Goal: Task Accomplishment & Management: Use online tool/utility

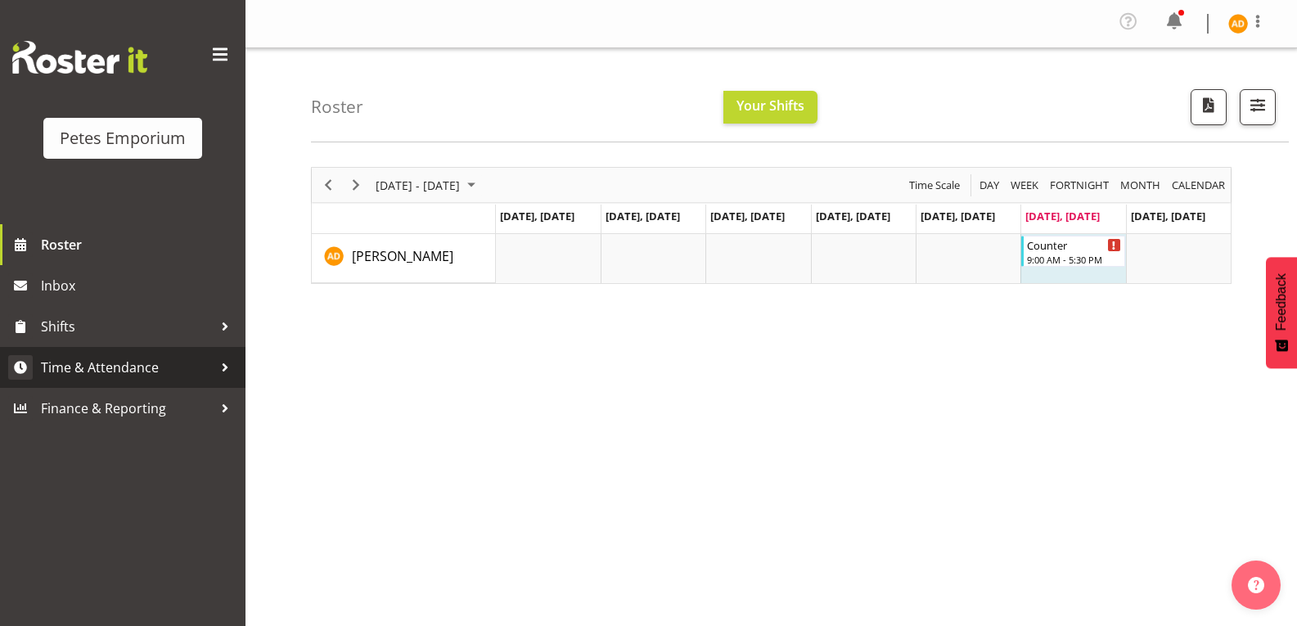
click at [188, 376] on span "Time & Attendance" at bounding box center [127, 367] width 172 height 25
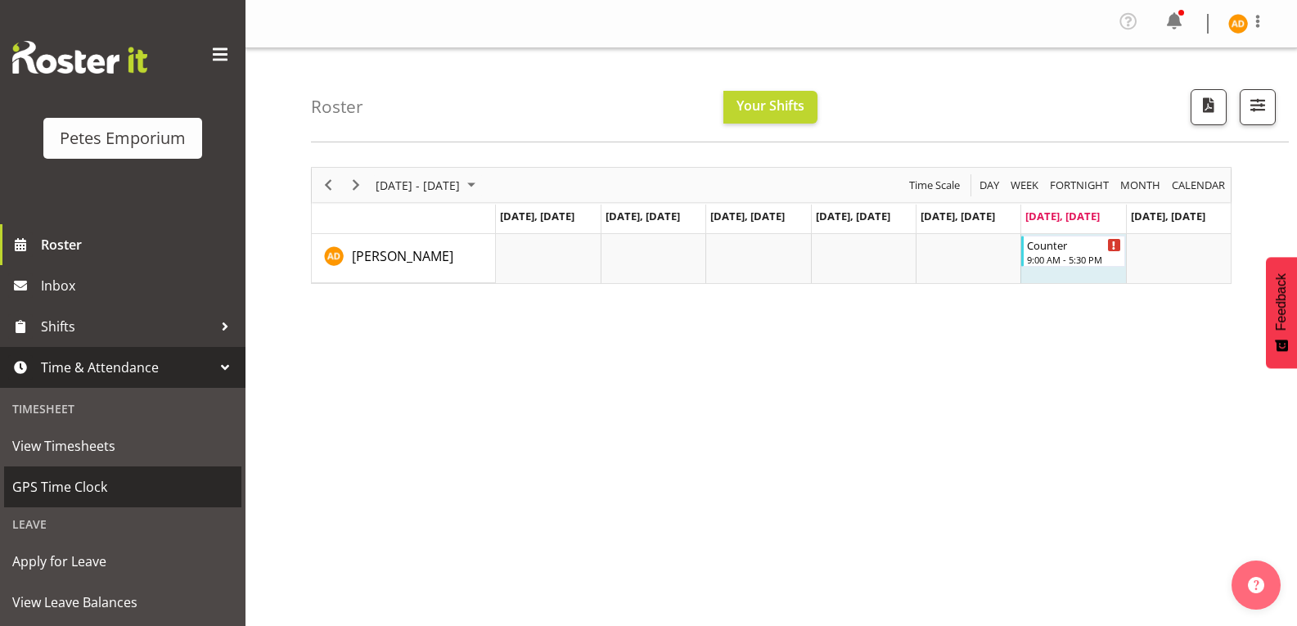
click at [160, 492] on span "GPS Time Clock" at bounding box center [122, 487] width 221 height 25
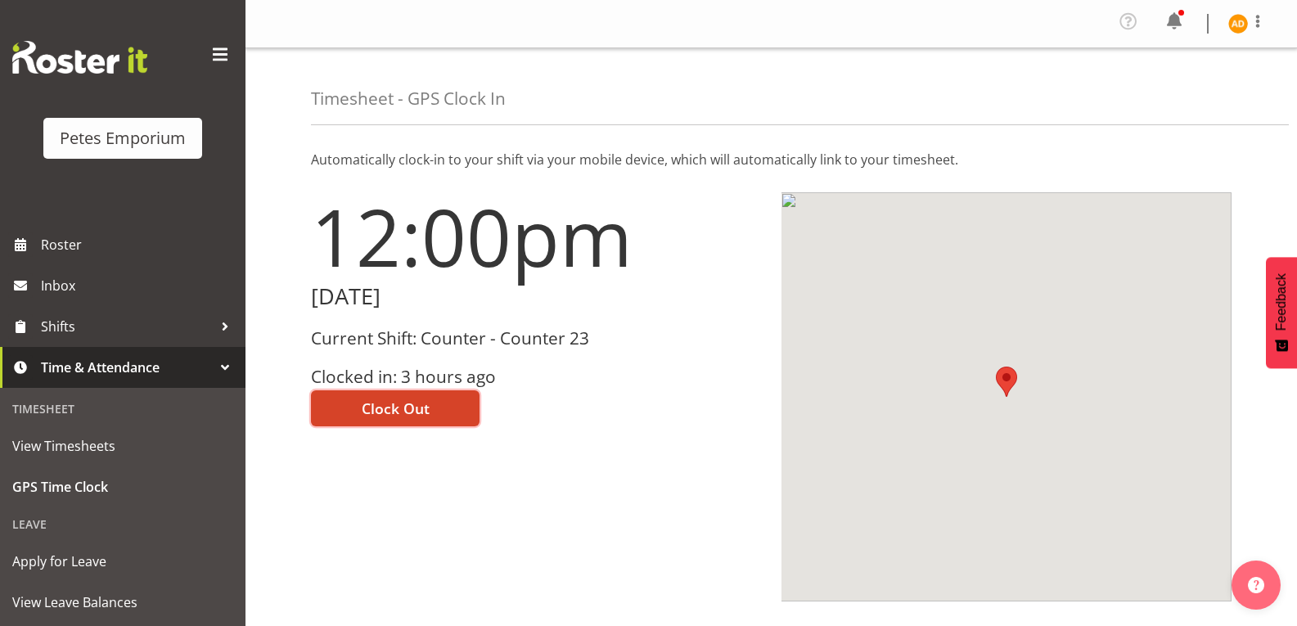
click at [416, 408] on span "Clock Out" at bounding box center [396, 408] width 68 height 21
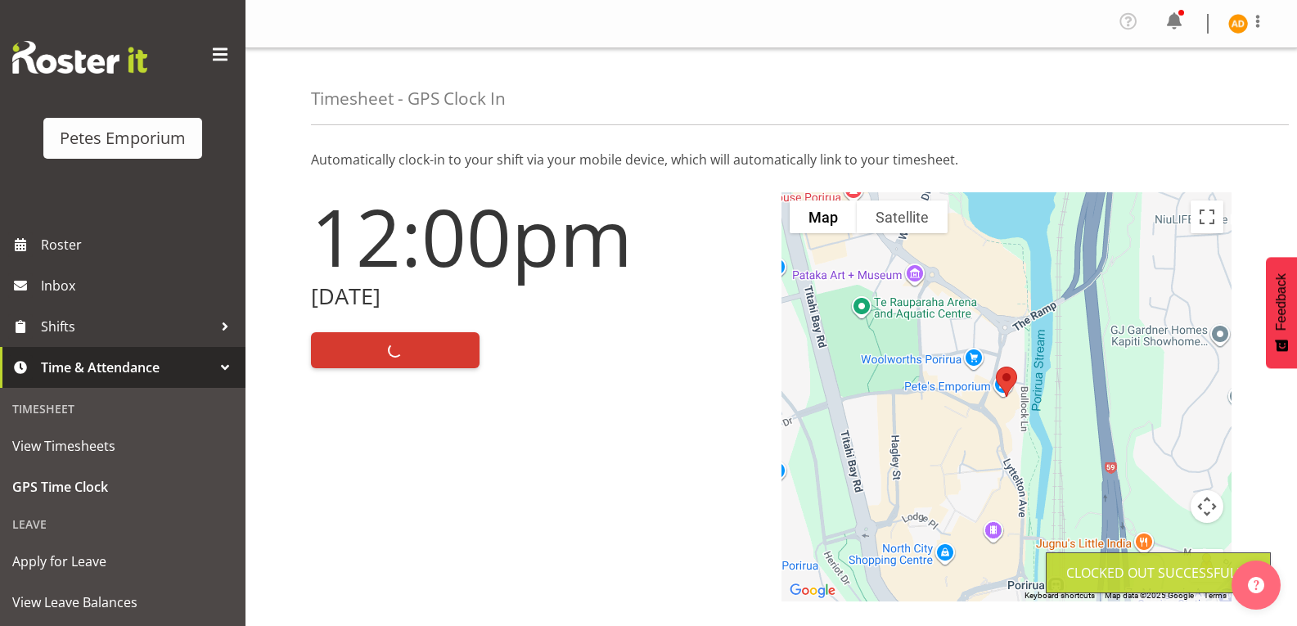
click at [1240, 25] on img at bounding box center [1238, 24] width 20 height 20
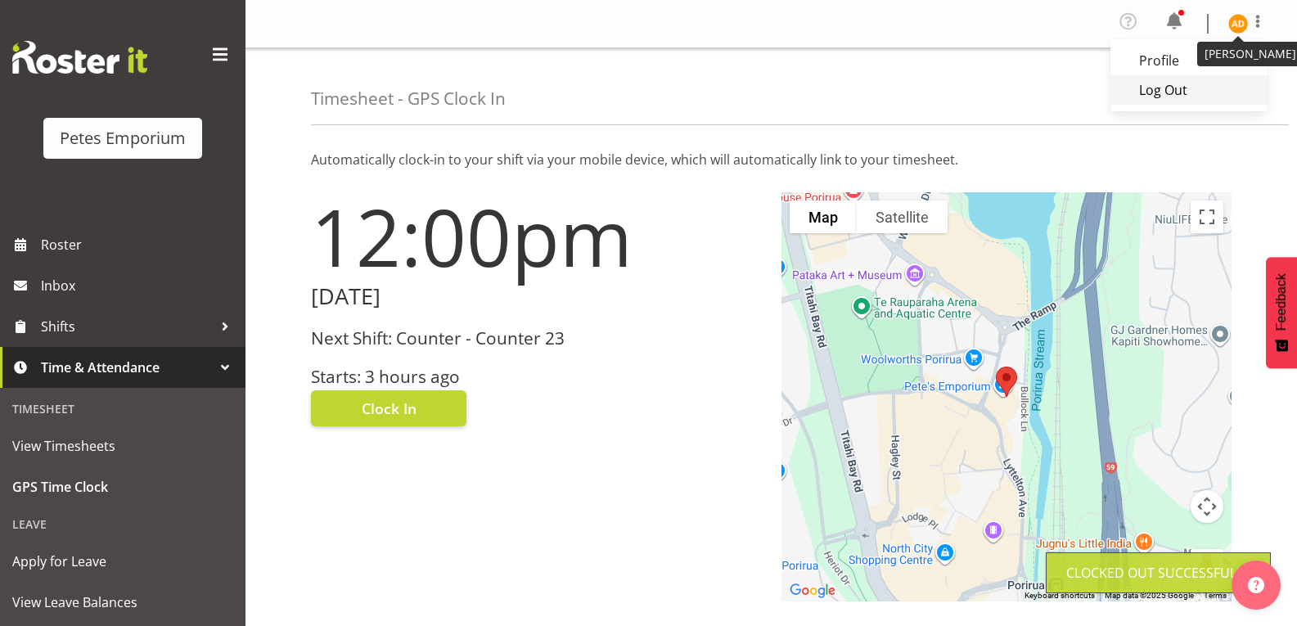
click at [1181, 94] on link "Log Out" at bounding box center [1188, 89] width 157 height 29
